Goal: Task Accomplishment & Management: Manage account settings

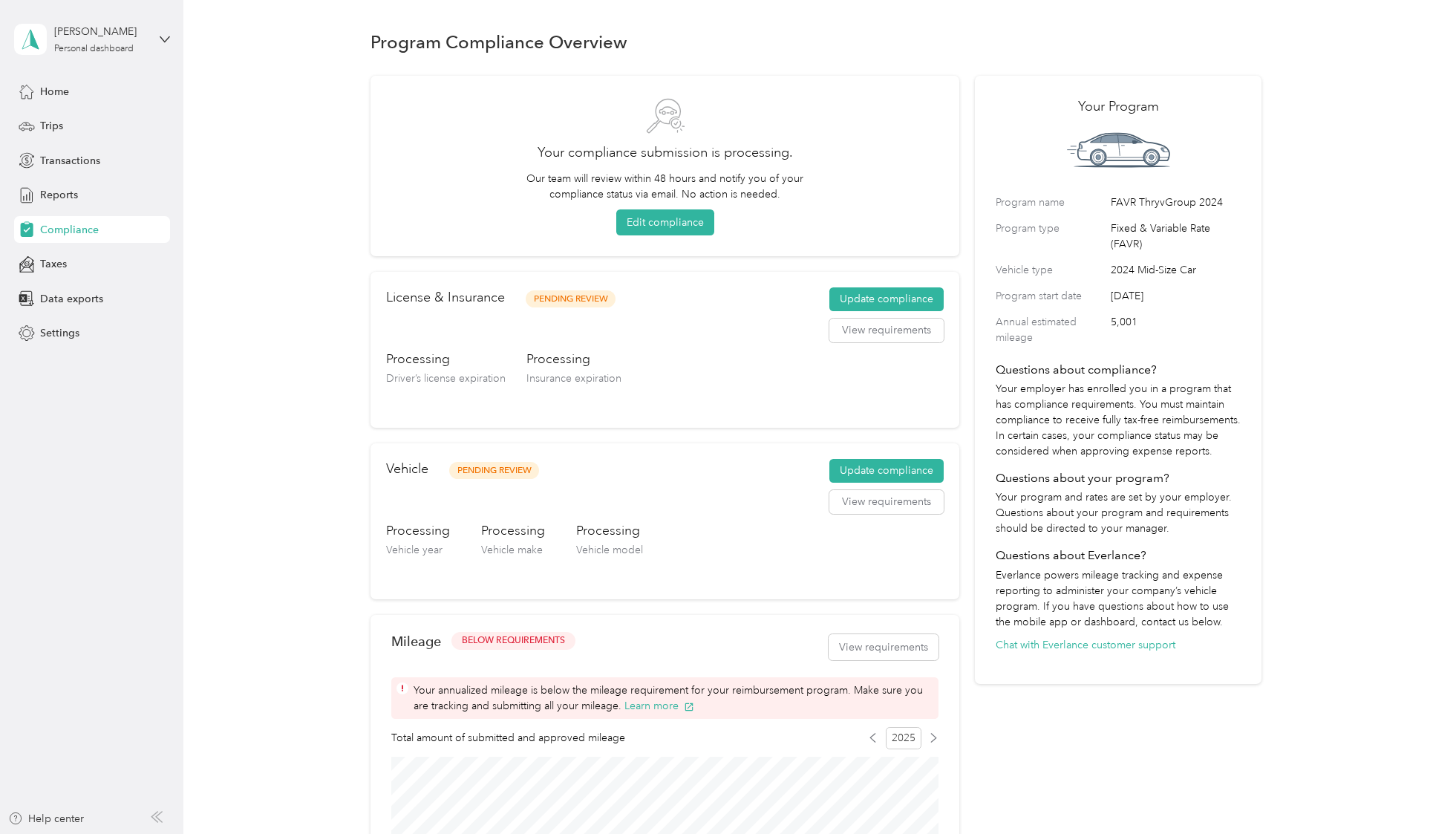
scroll to position [19, 0]
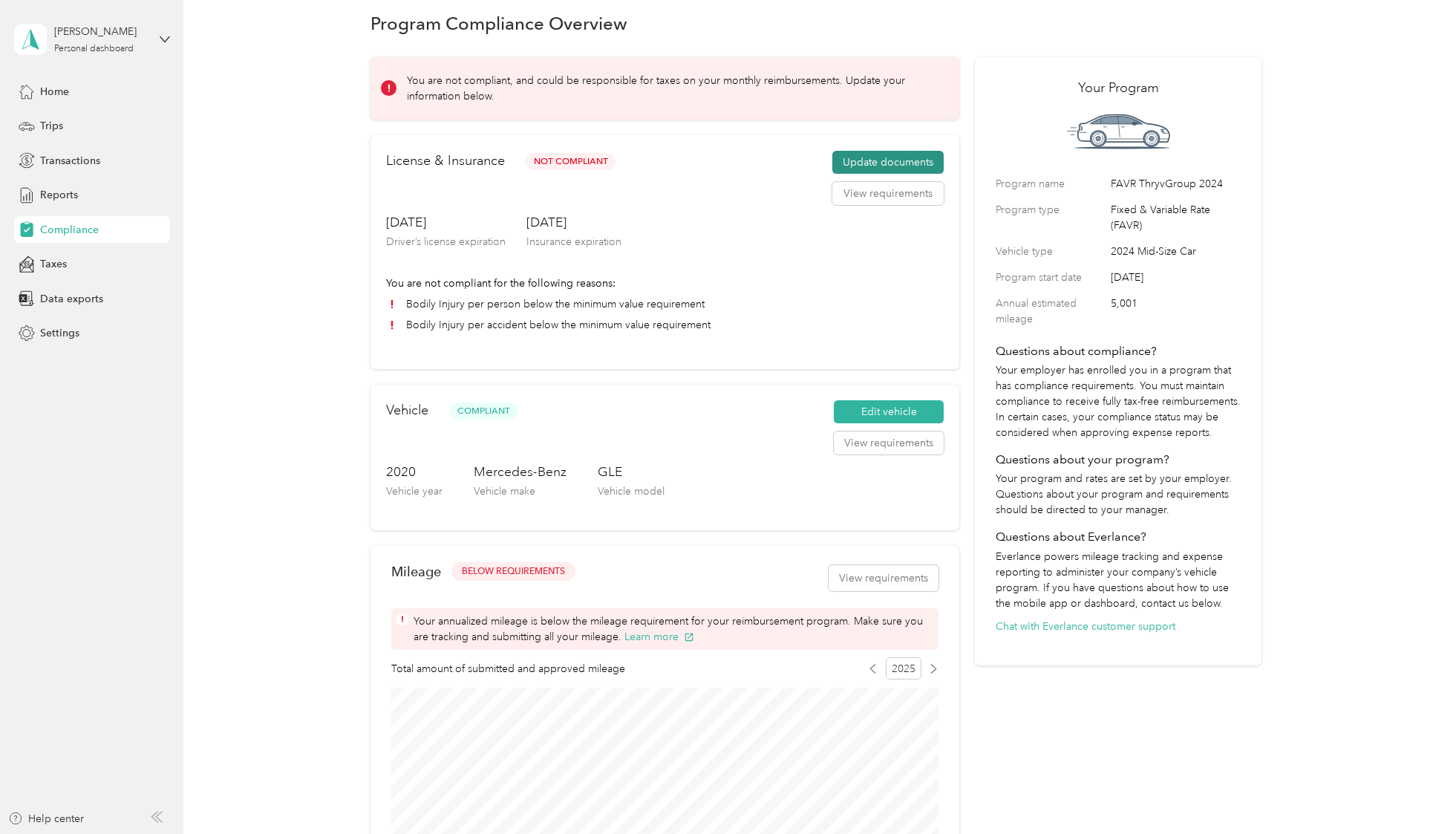
click at [912, 164] on button "Update documents" at bounding box center [888, 163] width 112 height 24
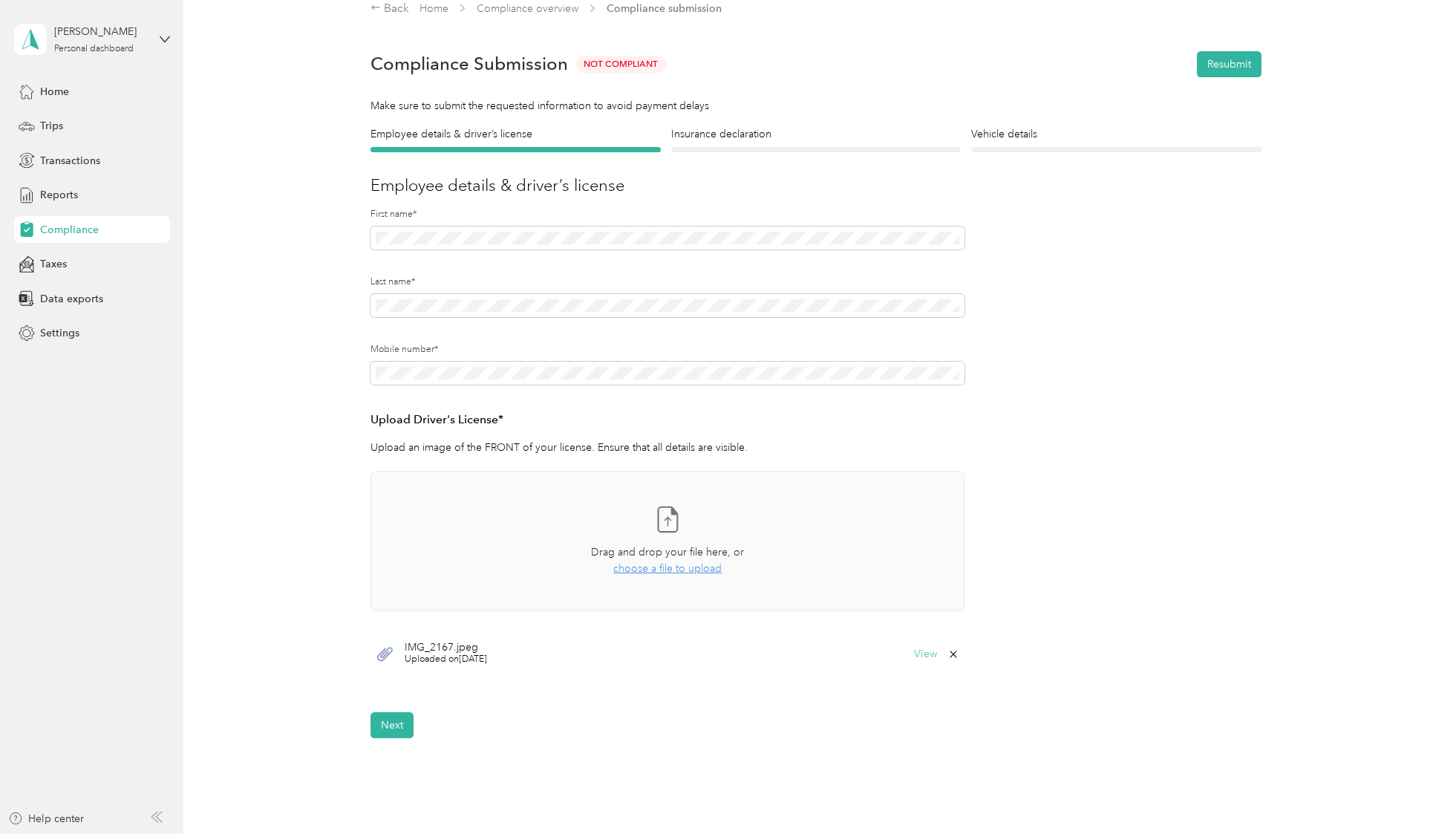
click at [930, 656] on button "View" at bounding box center [926, 654] width 23 height 11
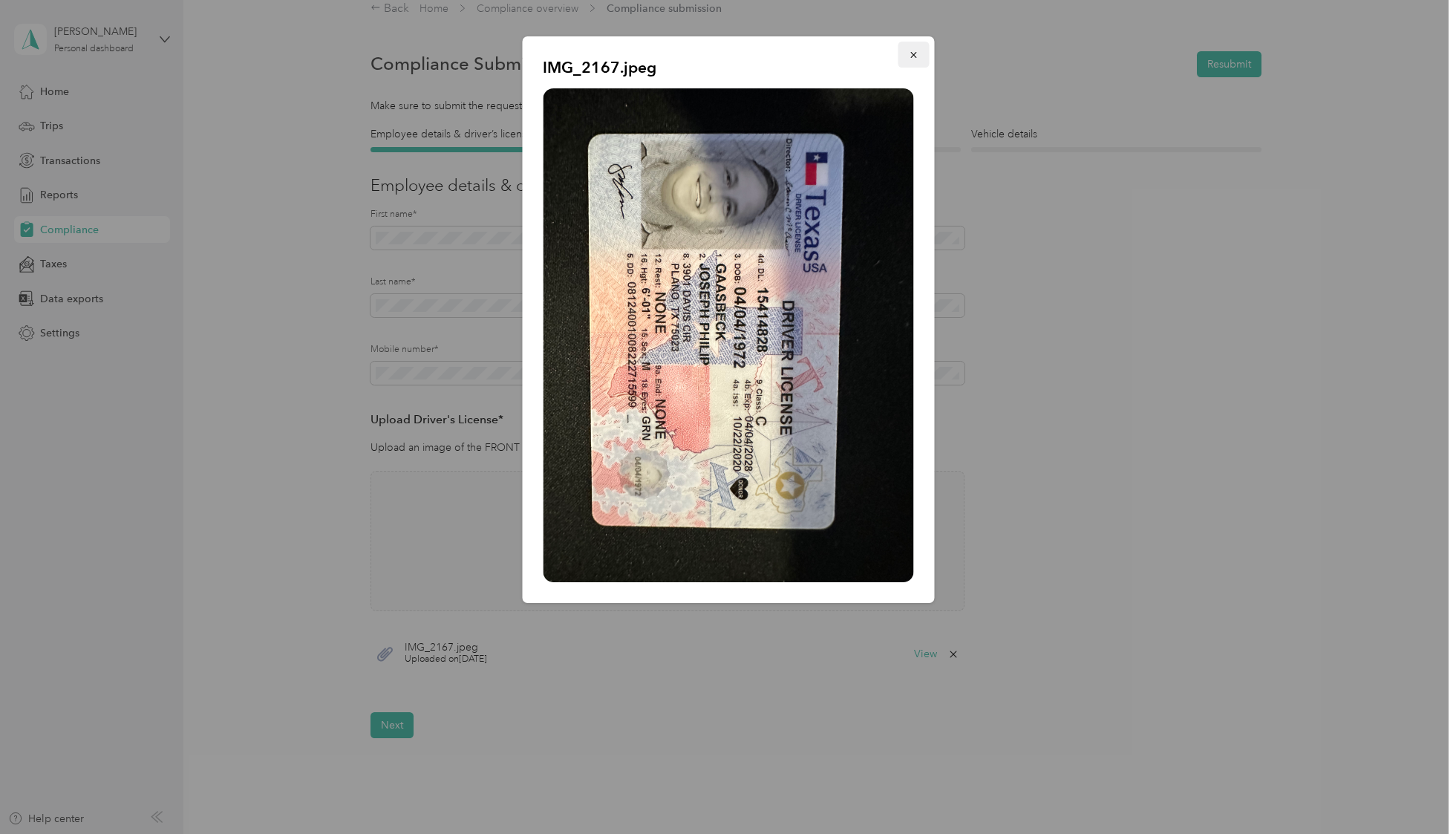
click at [908, 57] on icon "button" at bounding box center [913, 55] width 11 height 11
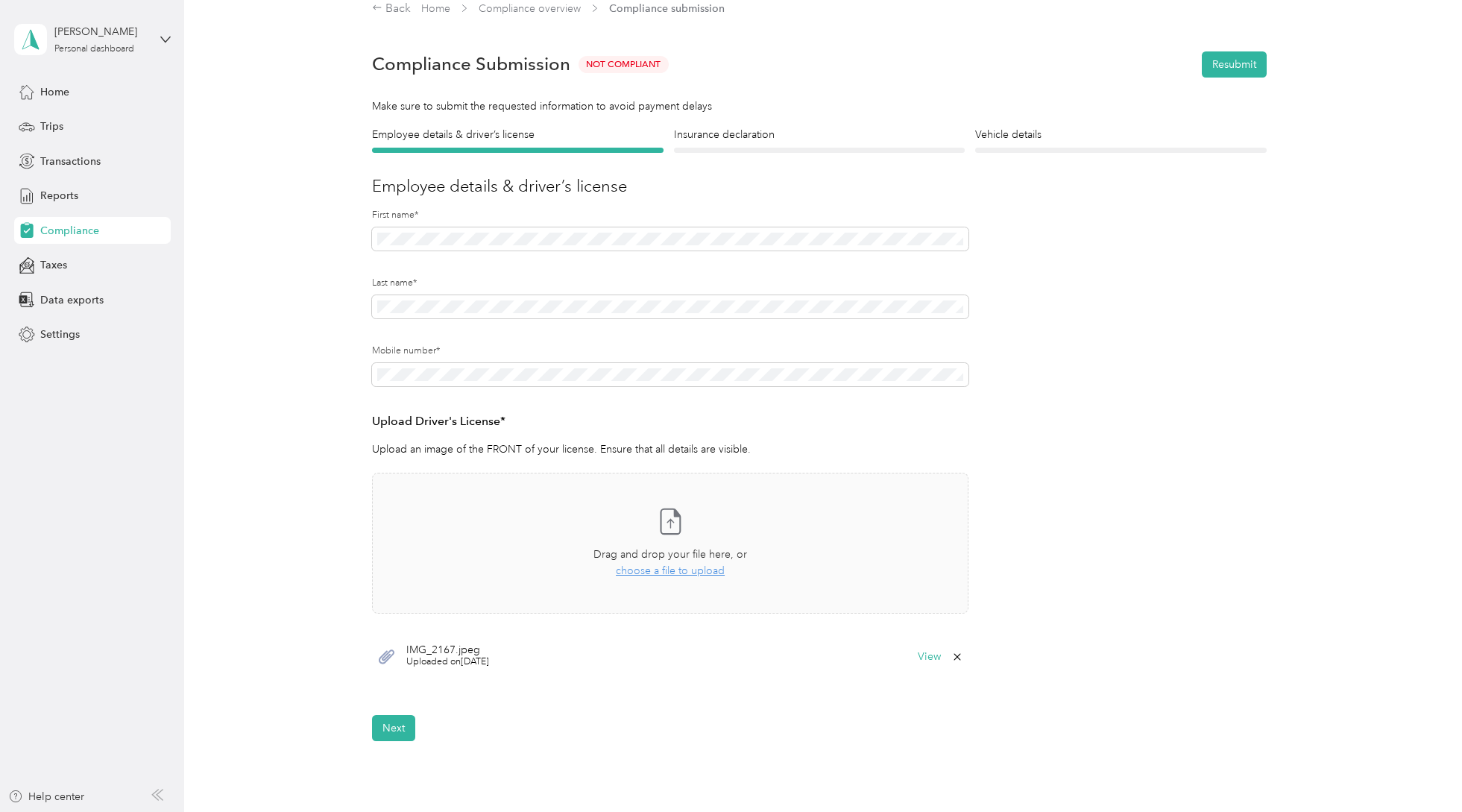
click at [628, 62] on span "Not Compliant" at bounding box center [624, 64] width 91 height 17
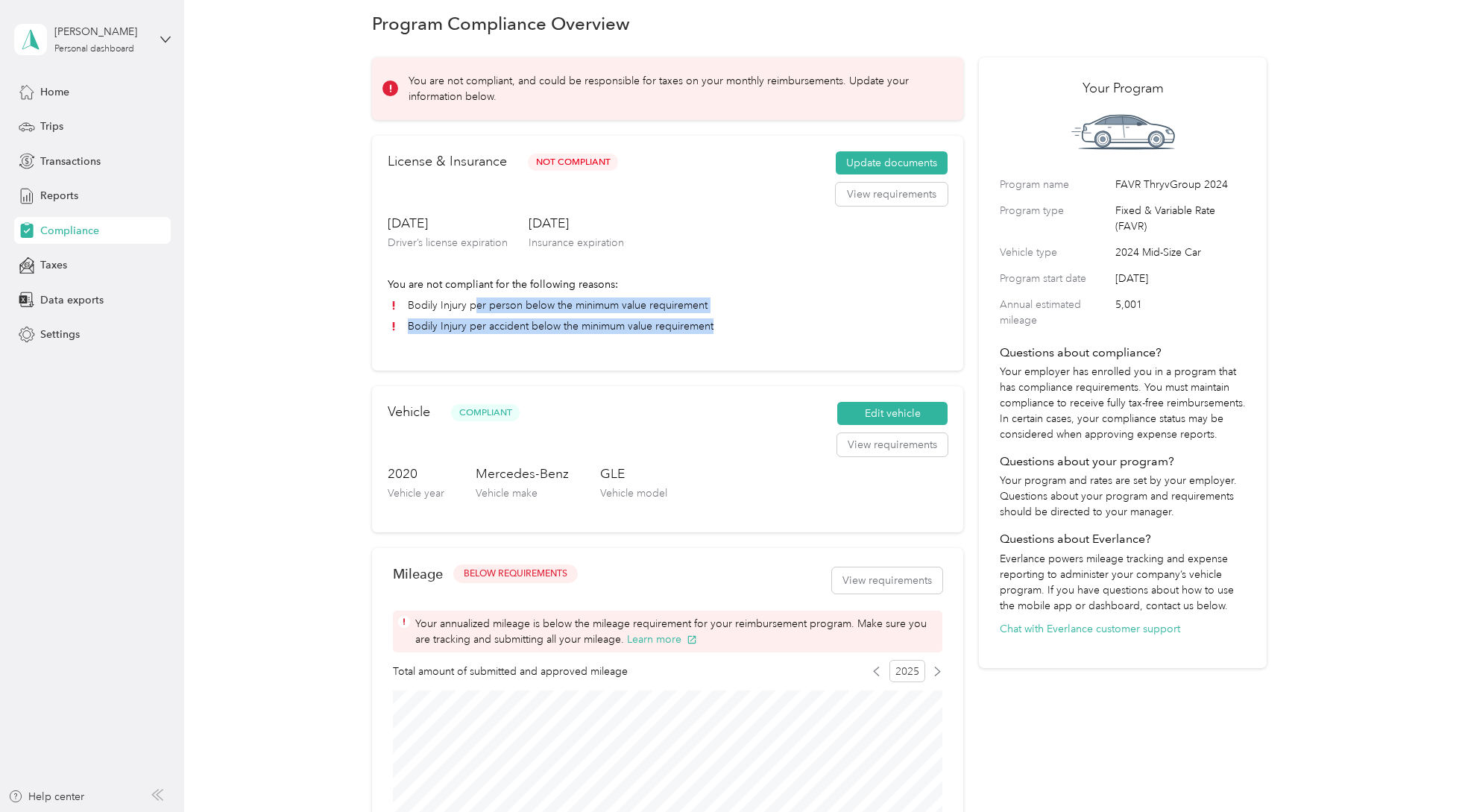
drag, startPoint x: 480, startPoint y: 307, endPoint x: 738, endPoint y: 335, distance: 259.5
click at [738, 335] on div "License & Insurance Not Compliant Update documents View requirements [DATE] Dri…" at bounding box center [668, 253] width 591 height 235
click at [737, 335] on div "License & Insurance Not Compliant Update documents View requirements [DATE] Dri…" at bounding box center [668, 253] width 591 height 235
drag, startPoint x: 734, startPoint y: 335, endPoint x: 497, endPoint y: 310, distance: 238.3
click at [497, 310] on div "License & Insurance Not Compliant Update documents View requirements [DATE] Dri…" at bounding box center [668, 253] width 591 height 235
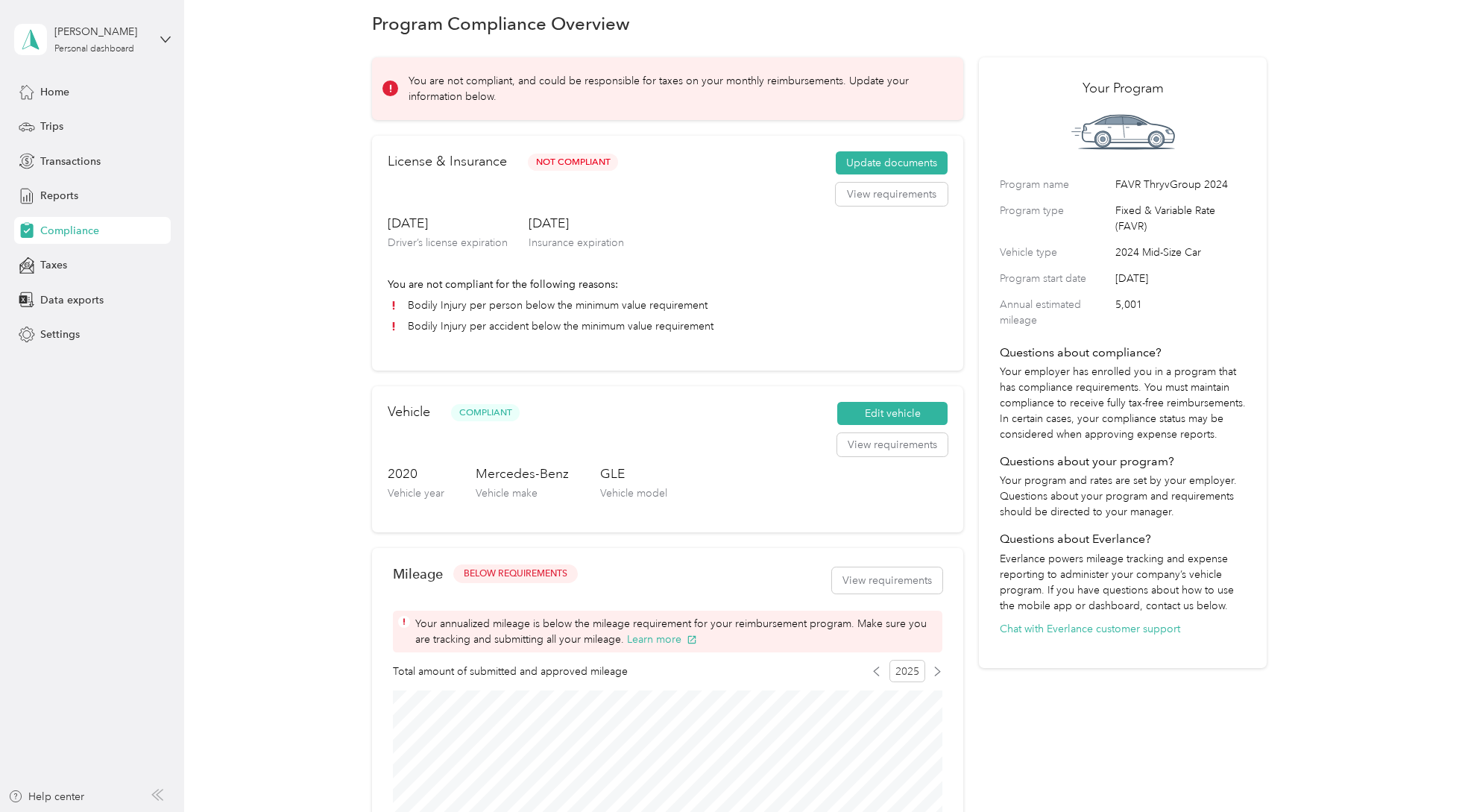
click at [496, 310] on li "Bodily Injury per person below the minimum value requirement" at bounding box center [668, 305] width 560 height 15
click at [880, 203] on button "View requirements" at bounding box center [891, 195] width 112 height 24
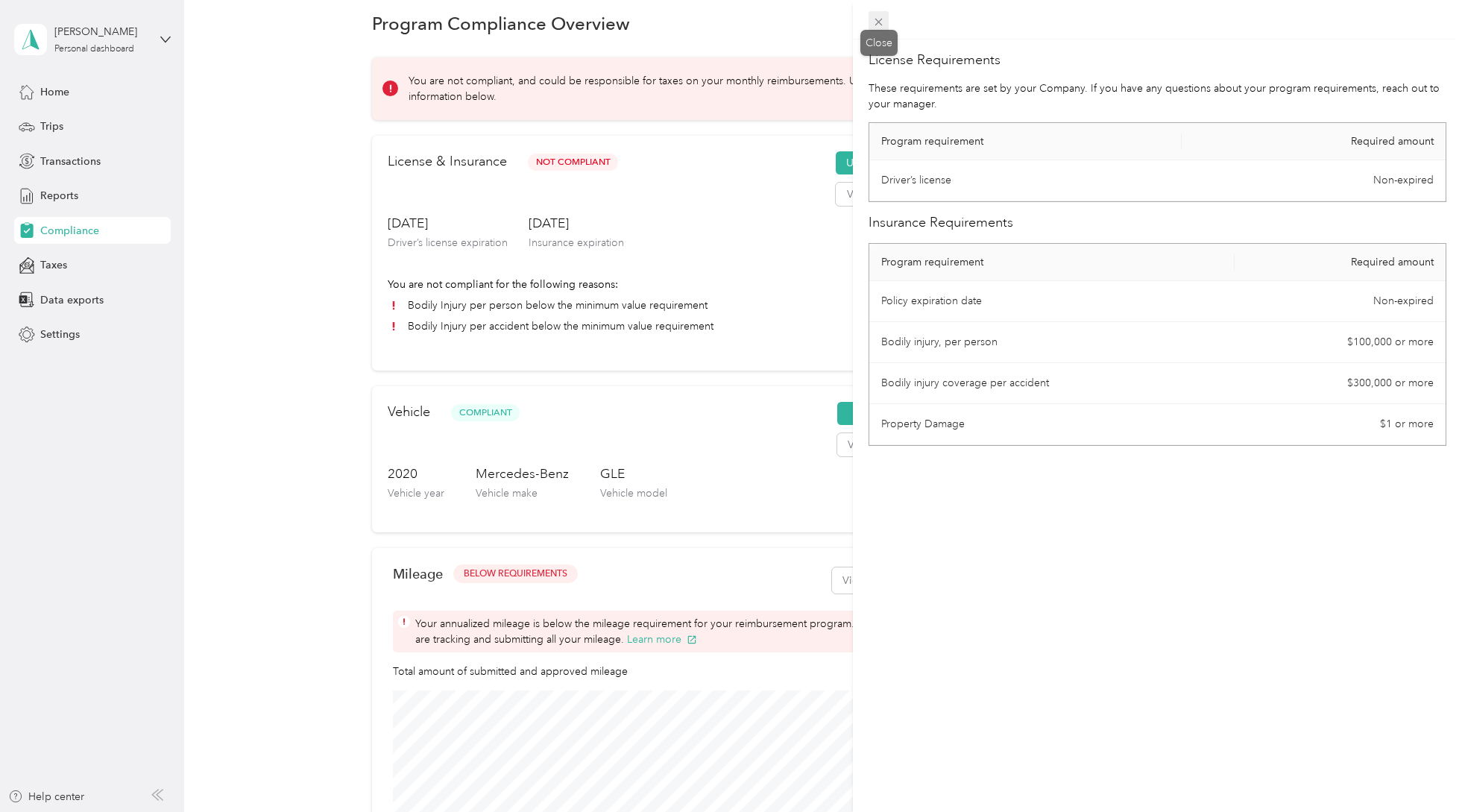
click at [874, 20] on icon at bounding box center [879, 22] width 13 height 13
